Goal: Navigation & Orientation: Find specific page/section

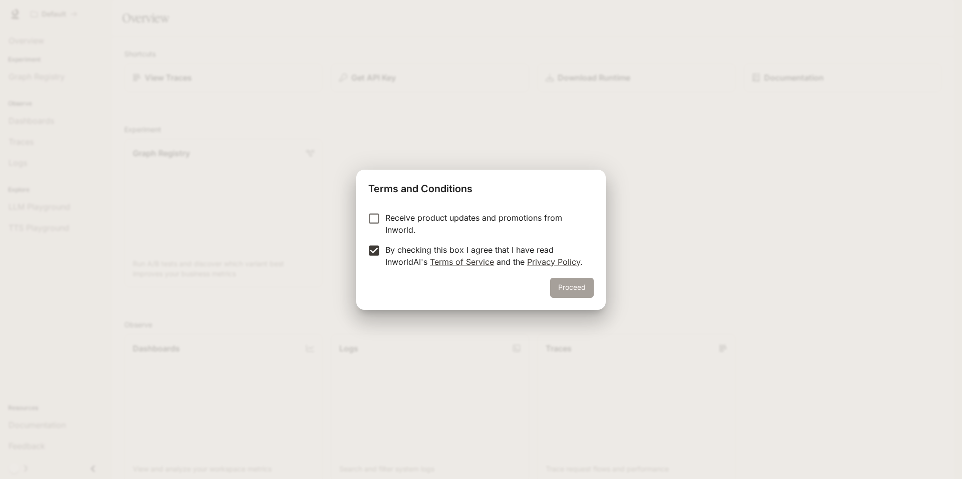
click at [575, 289] on button "Proceed" at bounding box center [572, 288] width 44 height 20
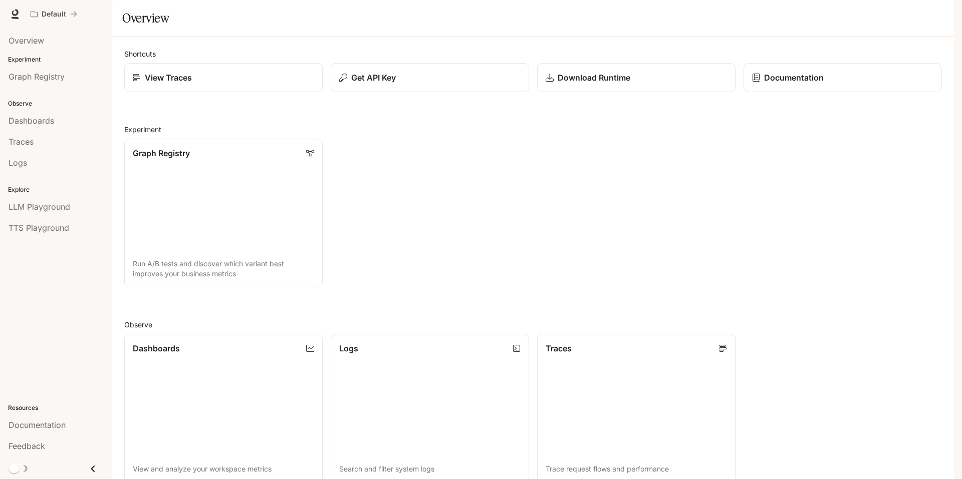
click at [461, 181] on div "Graph Registry Run A/B tests and discover which variant best improves your busi…" at bounding box center [529, 209] width 826 height 157
click at [237, 84] on div "View Traces" at bounding box center [223, 78] width 183 height 12
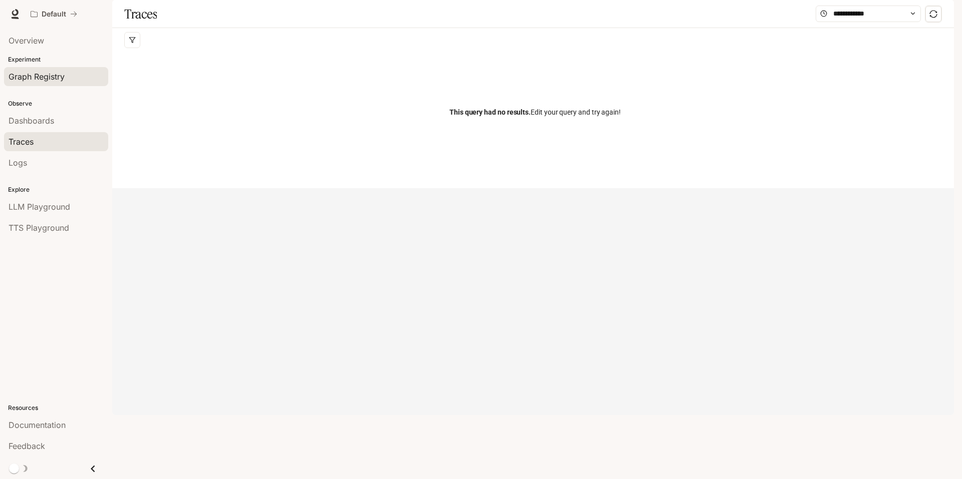
click at [59, 77] on span "Graph Registry" at bounding box center [37, 77] width 56 height 12
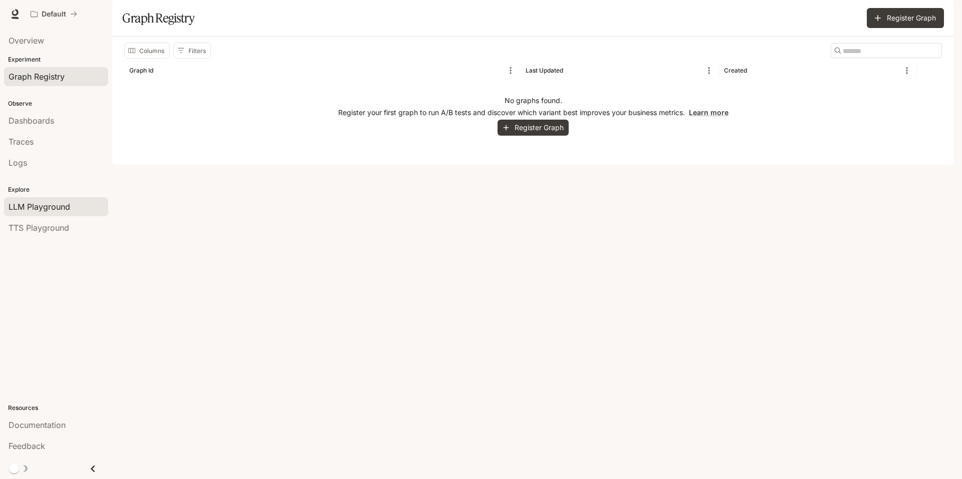
click at [63, 211] on span "LLM Playground" at bounding box center [40, 207] width 62 height 12
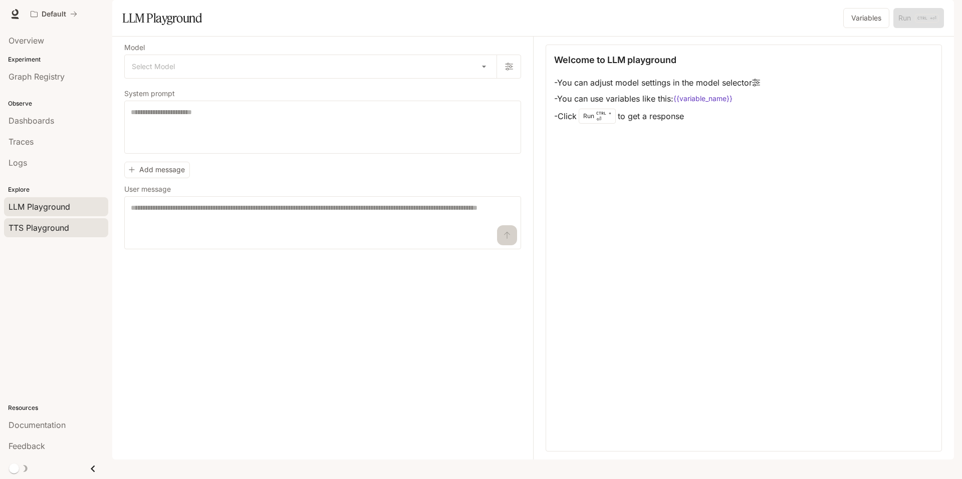
click at [59, 223] on span "TTS Playground" at bounding box center [39, 228] width 61 height 12
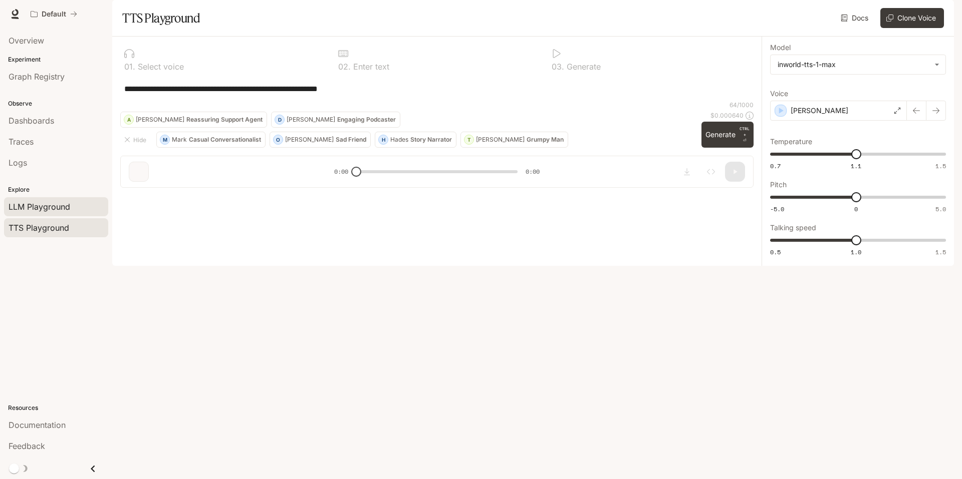
click at [65, 202] on span "LLM Playground" at bounding box center [40, 207] width 62 height 12
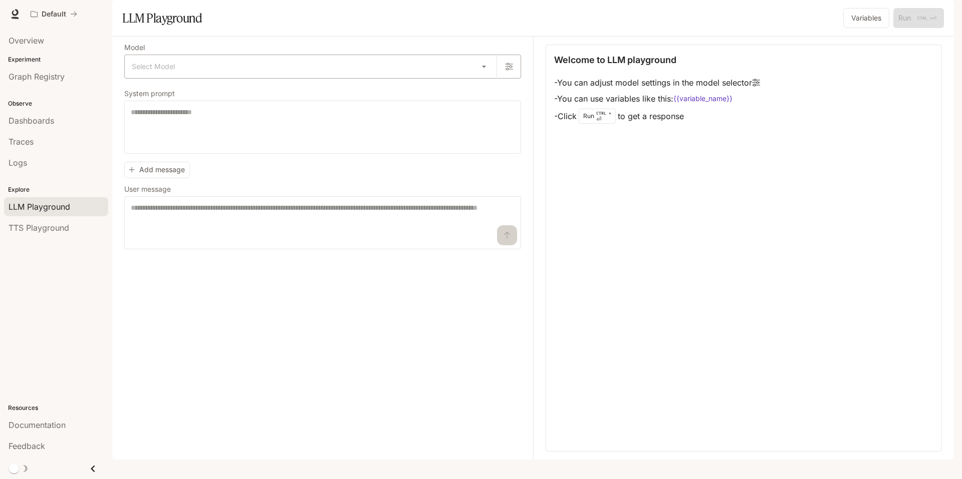
click at [258, 98] on body "Skip to main content Default Documentation Documentation Portal Overview Experi…" at bounding box center [481, 239] width 962 height 479
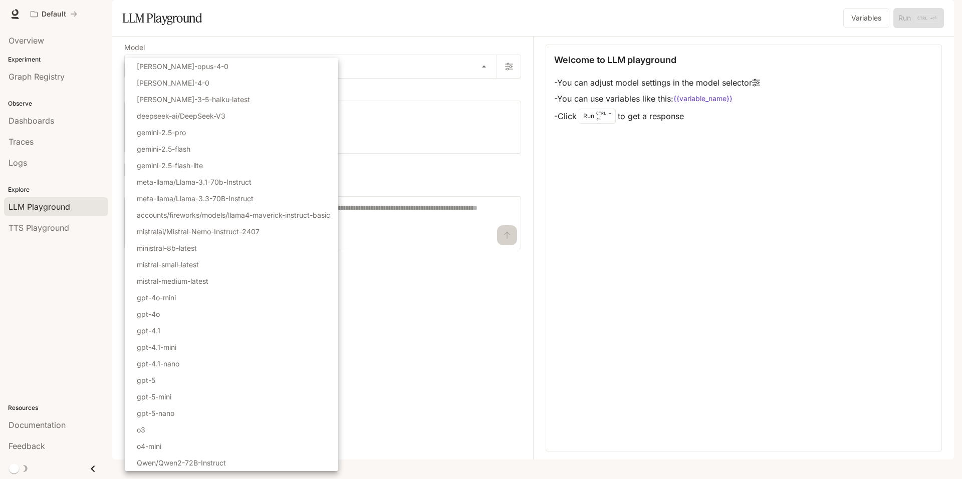
click at [365, 31] on div at bounding box center [481, 239] width 962 height 479
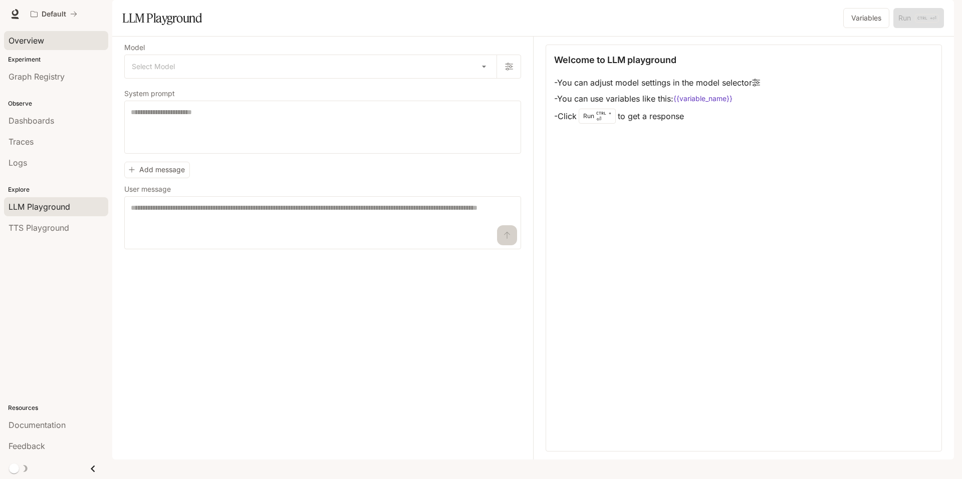
click at [32, 39] on span "Overview" at bounding box center [27, 41] width 36 height 12
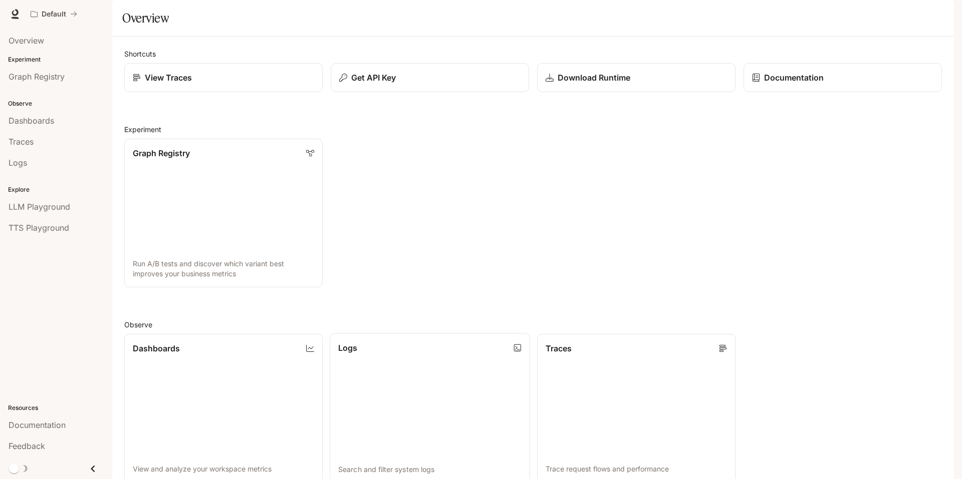
scroll to position [200, 0]
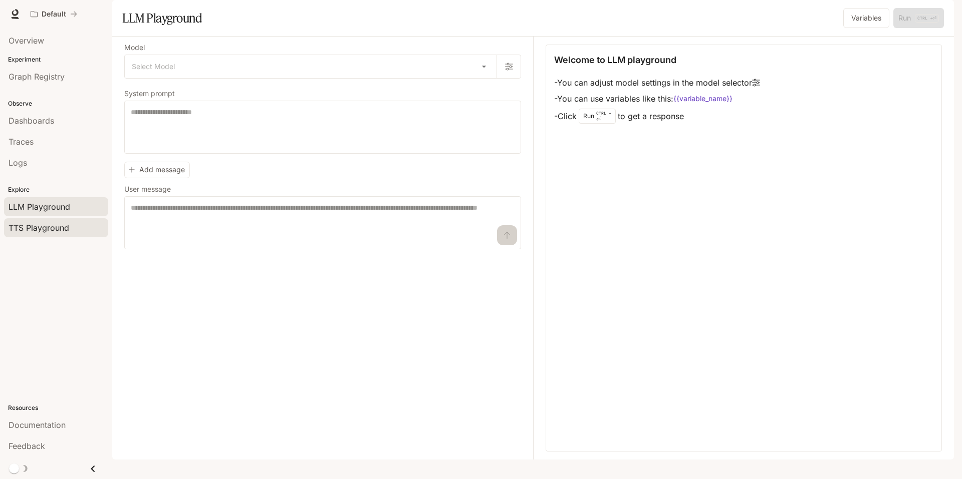
click at [53, 223] on span "TTS Playground" at bounding box center [39, 228] width 61 height 12
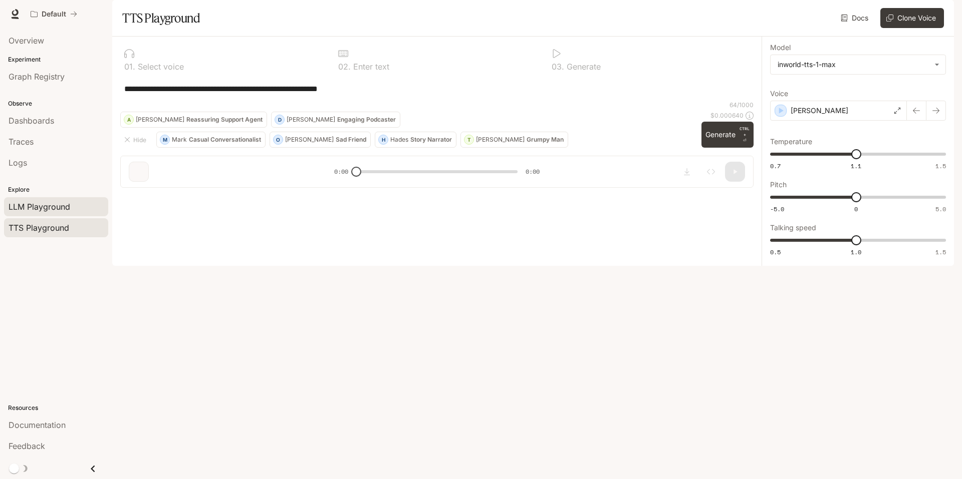
click at [57, 206] on span "LLM Playground" at bounding box center [40, 207] width 62 height 12
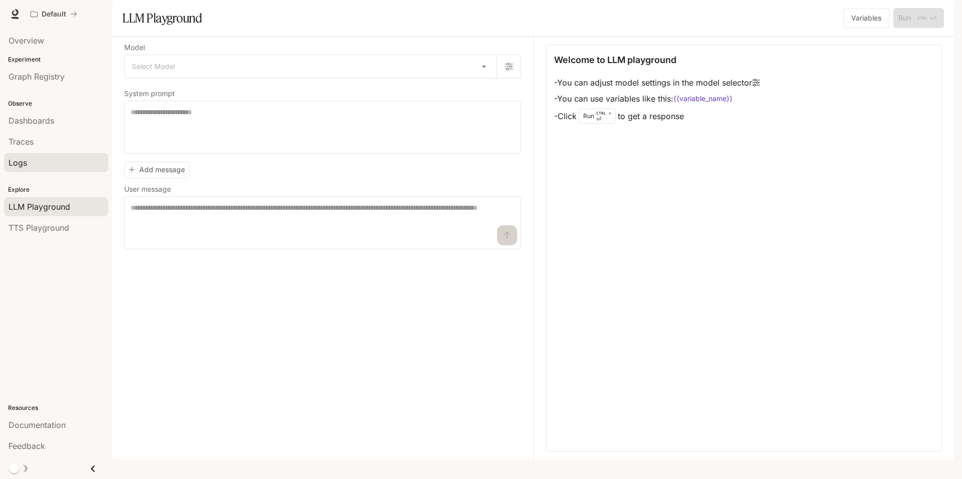
click at [34, 167] on div "Logs" at bounding box center [56, 163] width 95 height 12
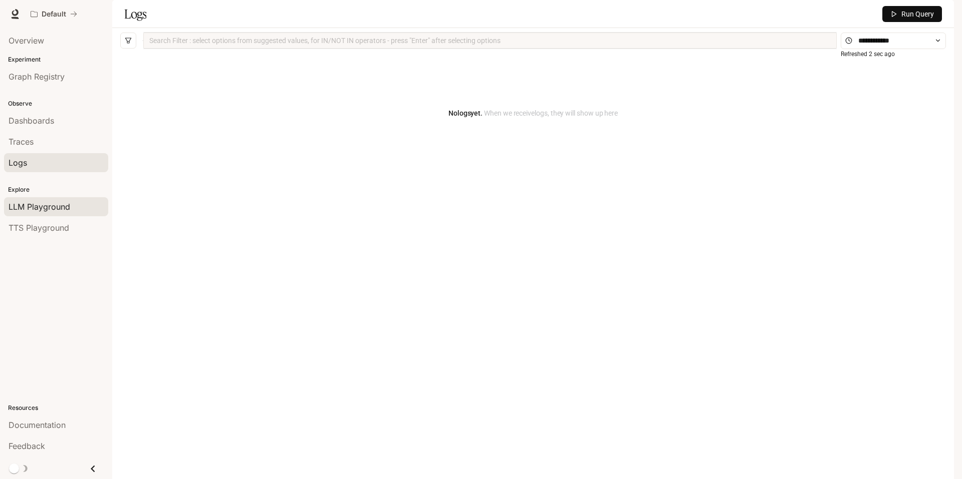
click at [46, 208] on span "LLM Playground" at bounding box center [40, 207] width 62 height 12
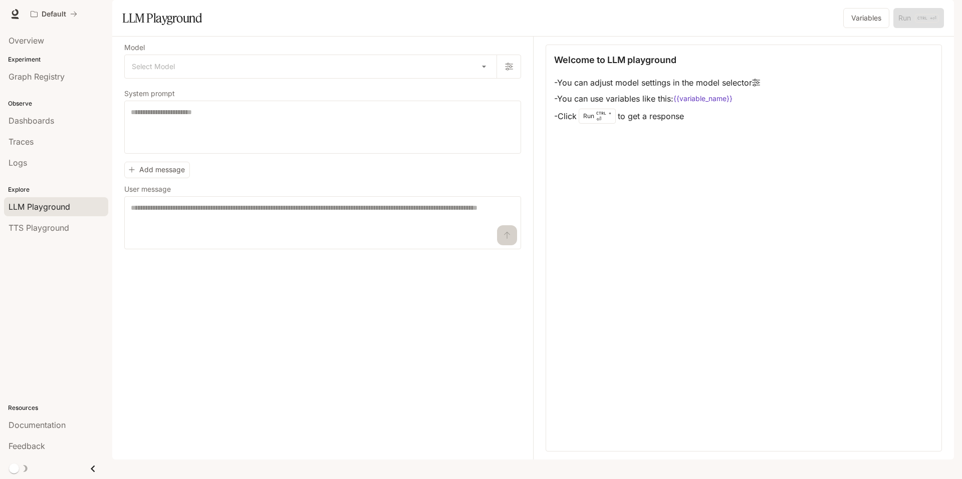
click at [938, 14] on img "button" at bounding box center [940, 14] width 14 height 14
click at [829, 74] on span "Billing" at bounding box center [876, 74] width 129 height 10
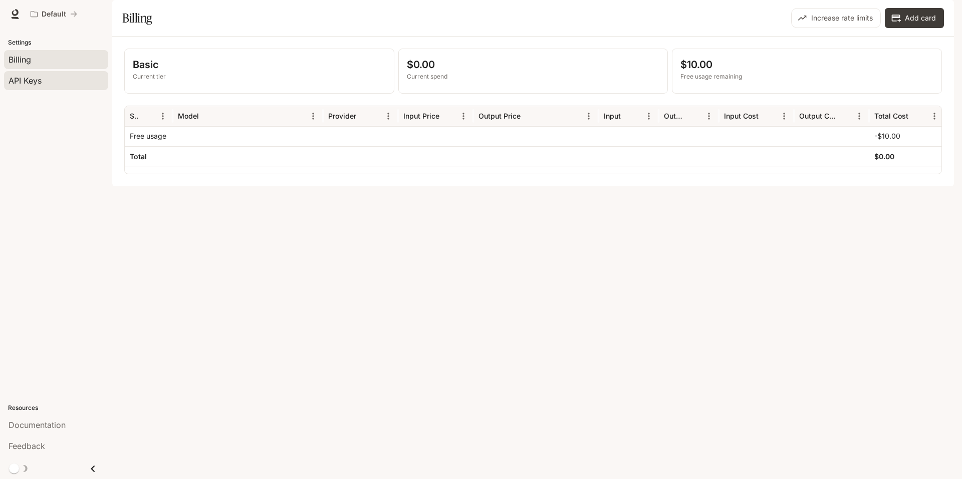
click at [39, 76] on span "API Keys" at bounding box center [25, 81] width 33 height 12
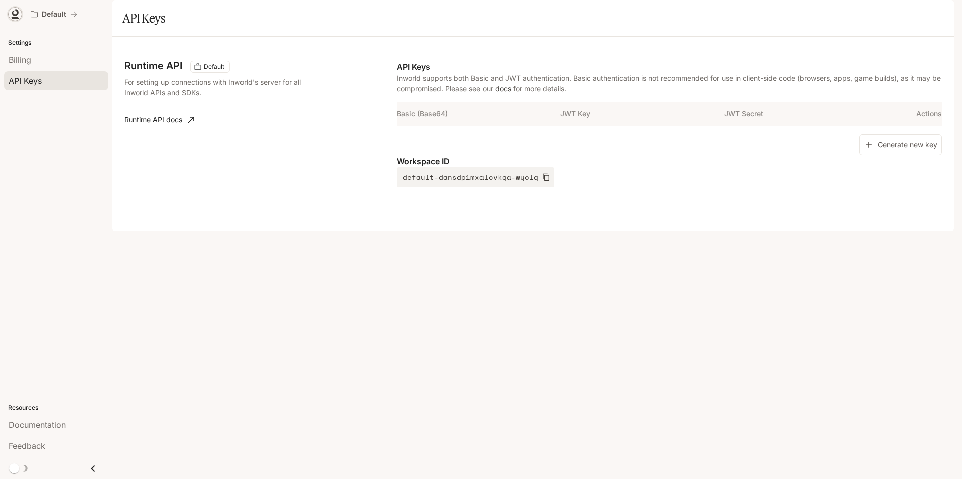
click at [18, 15] on icon at bounding box center [15, 12] width 7 height 7
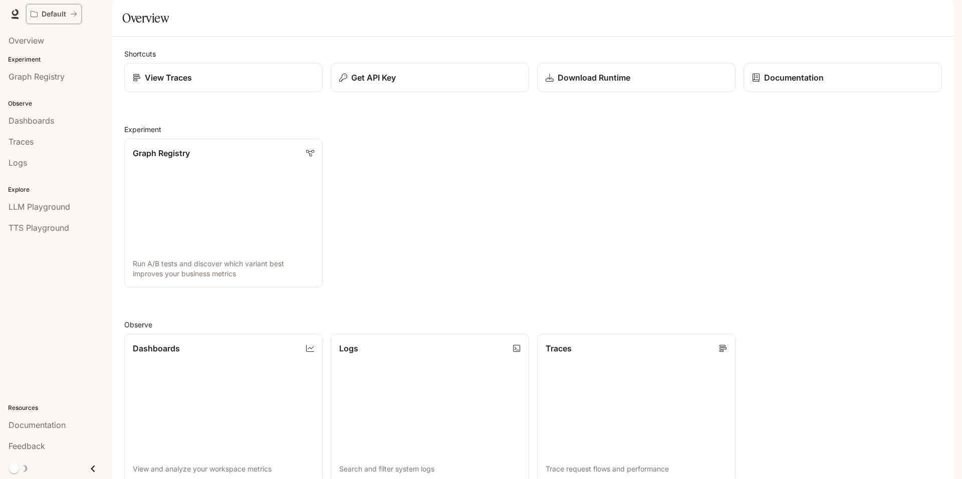
click at [59, 15] on p "Default" at bounding box center [54, 14] width 25 height 9
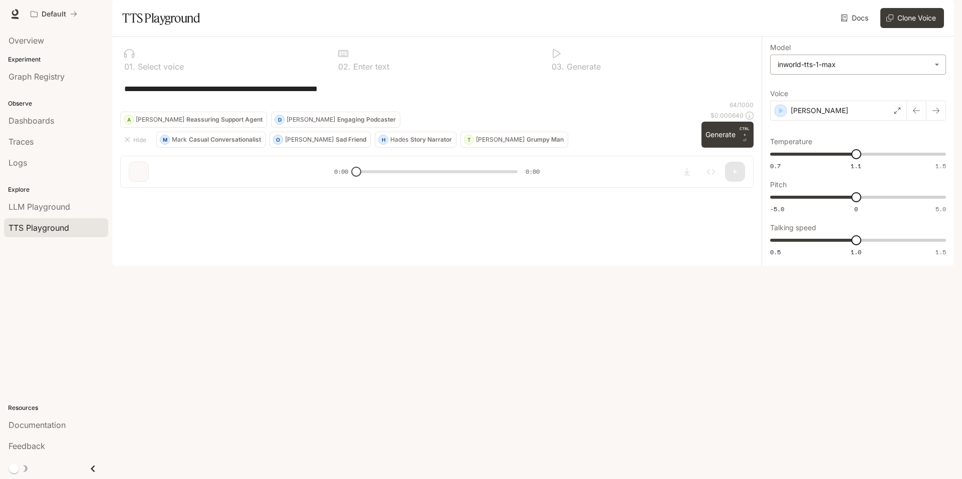
click at [856, 85] on body "**********" at bounding box center [481, 239] width 962 height 479
click at [856, 85] on div at bounding box center [481, 239] width 962 height 479
